Goal: Information Seeking & Learning: Learn about a topic

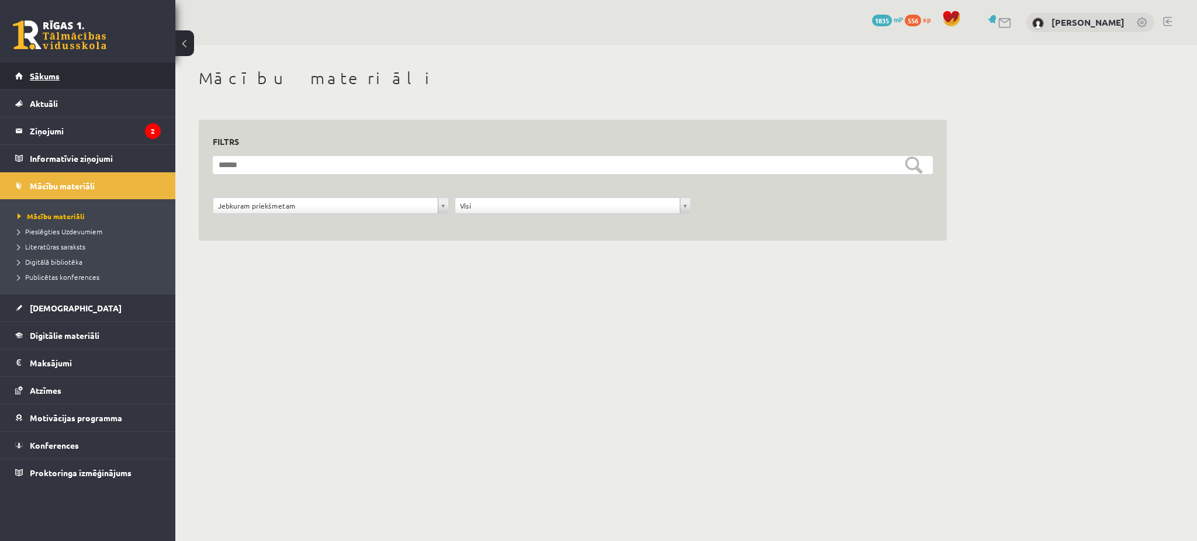
click at [69, 71] on link "Sākums" at bounding box center [87, 76] width 145 height 27
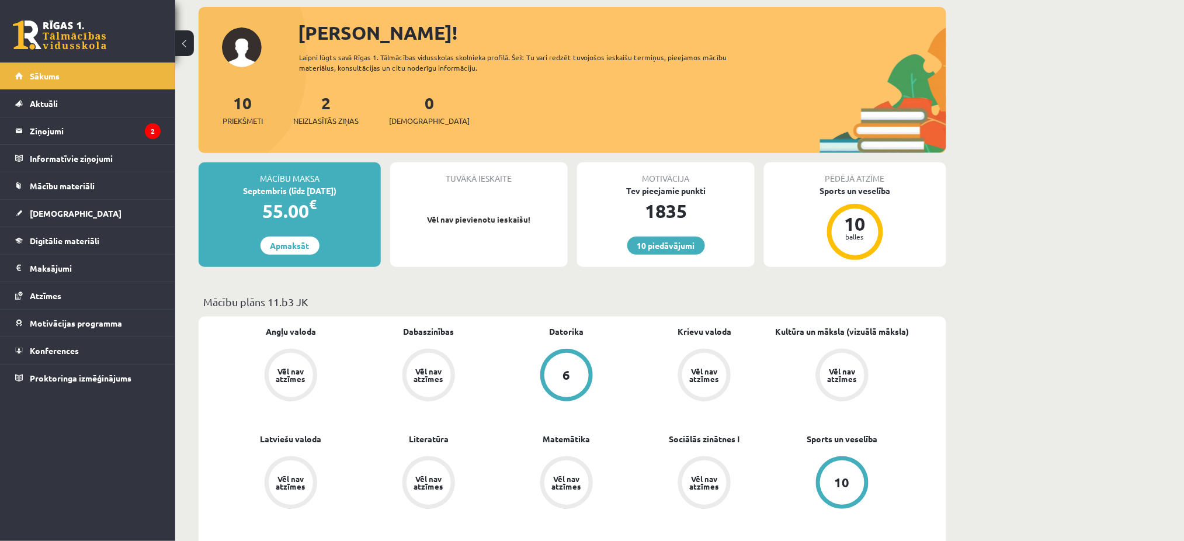
scroll to position [64, 0]
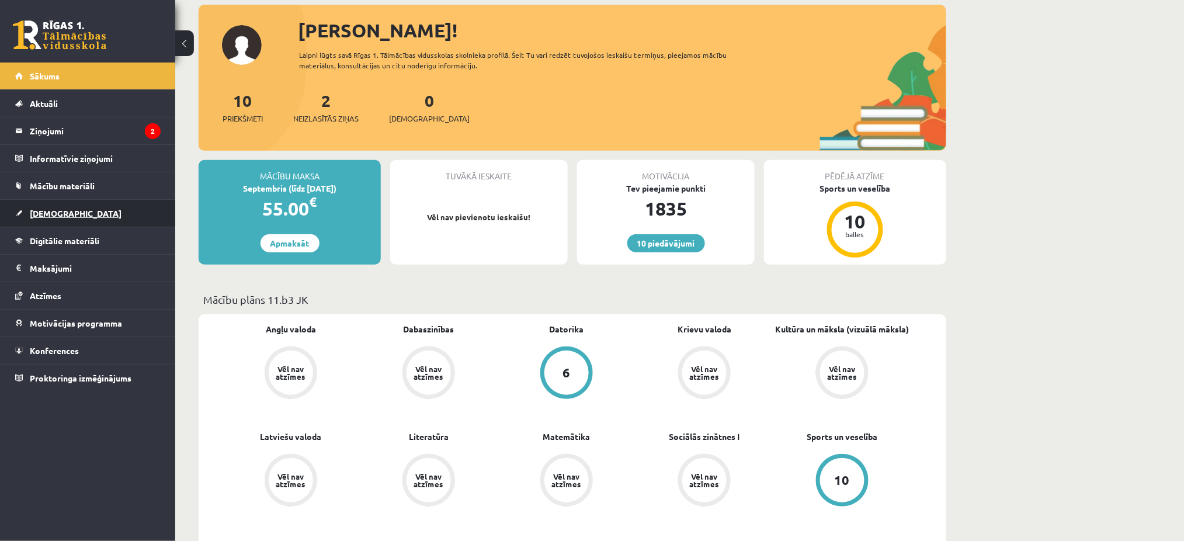
click at [63, 200] on link "[DEMOGRAPHIC_DATA]" at bounding box center [87, 213] width 145 height 27
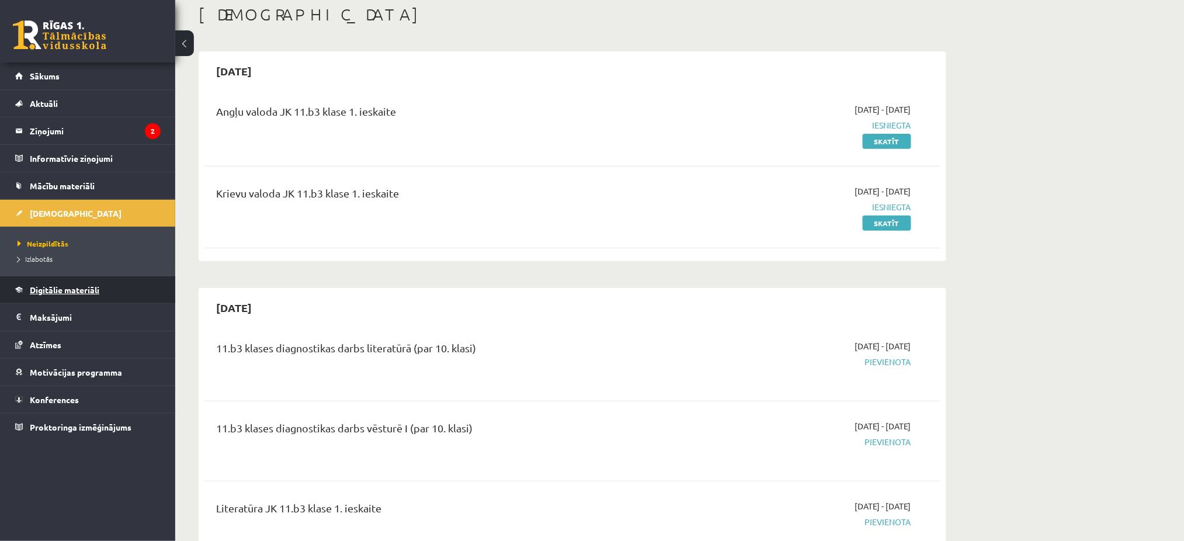
click at [72, 294] on link "Digitālie materiāli" at bounding box center [87, 289] width 145 height 27
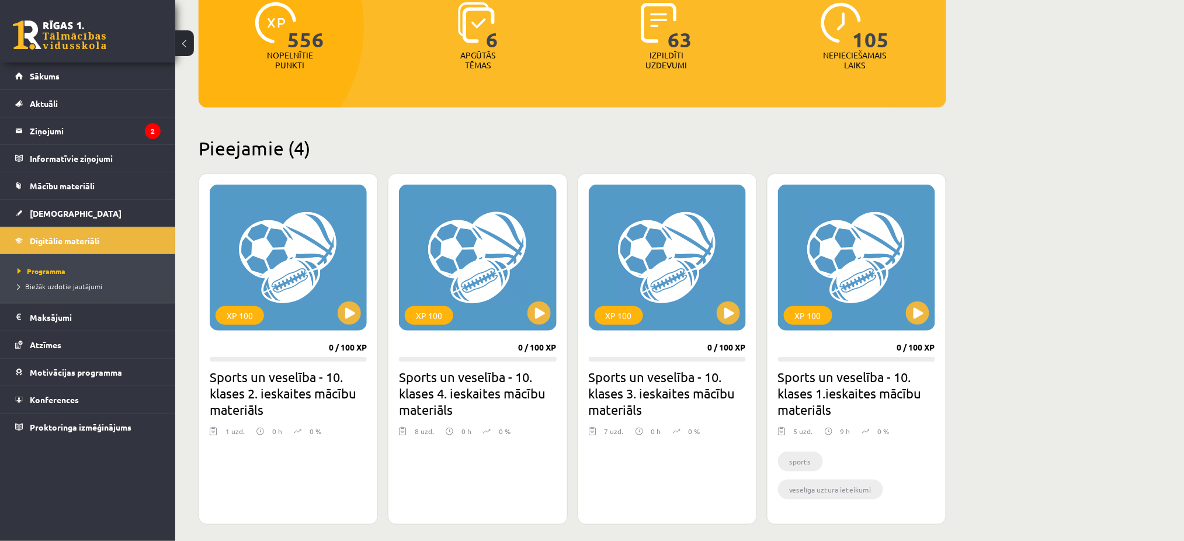
scroll to position [161, 0]
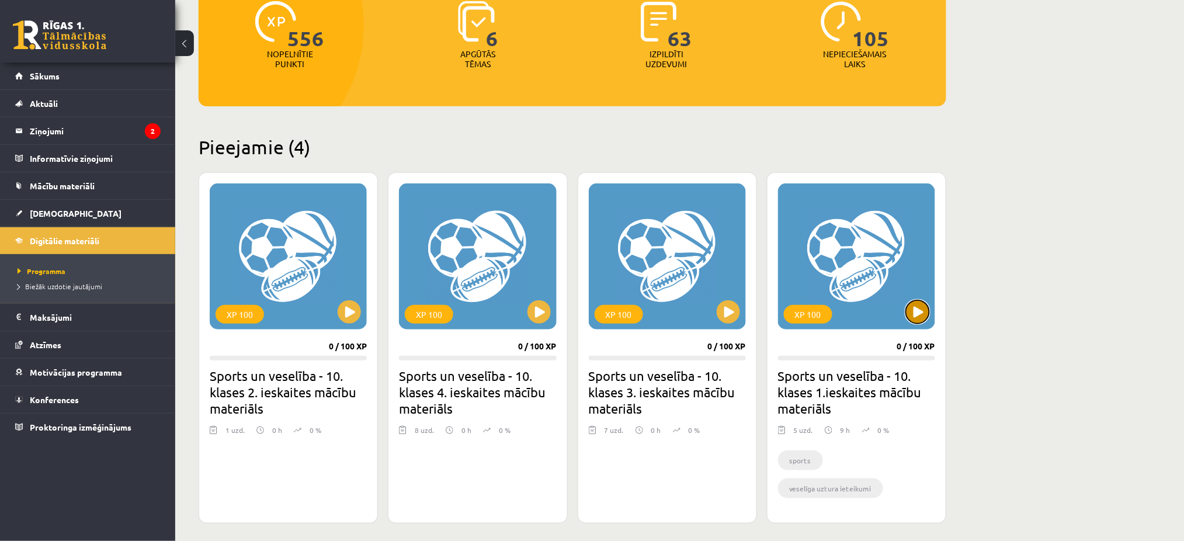
click at [923, 311] on button at bounding box center [917, 311] width 23 height 23
